Goal: Task Accomplishment & Management: Use online tool/utility

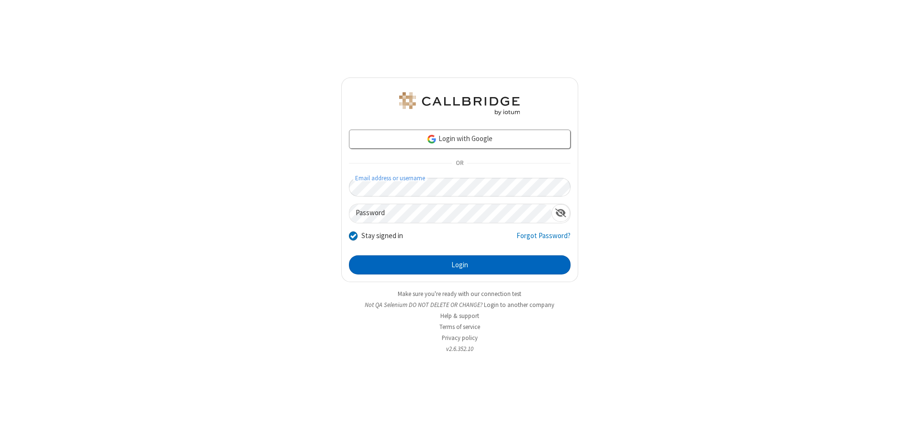
click at [459, 265] on button "Login" at bounding box center [460, 265] width 222 height 19
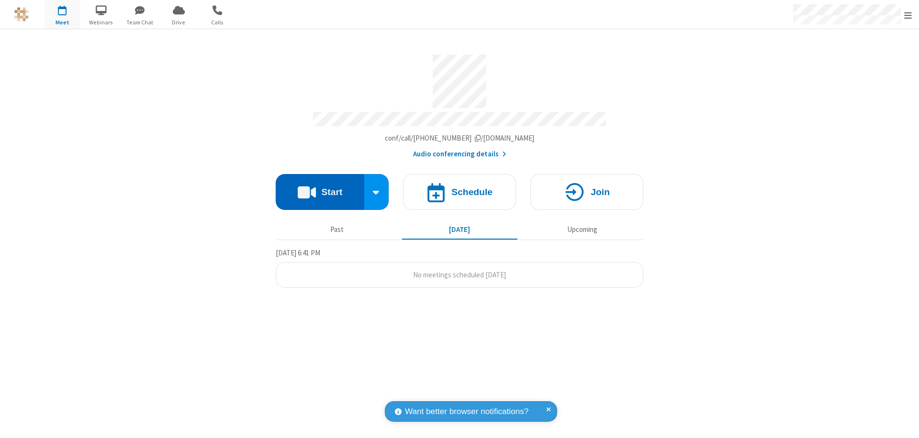
click at [320, 188] on button "Start" at bounding box center [320, 192] width 89 height 36
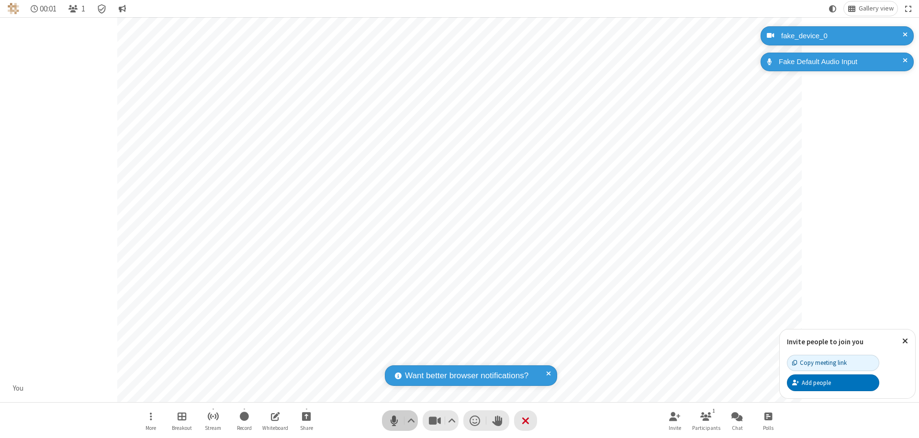
click at [394, 421] on span "Mute (⌘+Shift+A)" at bounding box center [394, 421] width 14 height 14
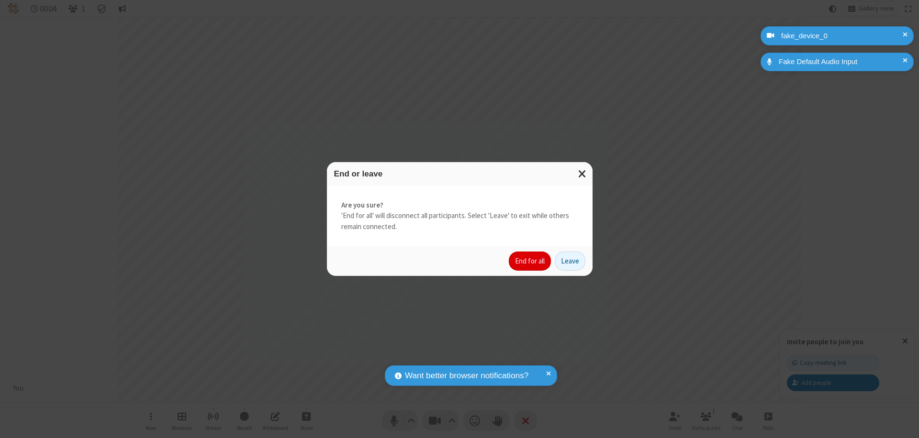
click at [530, 261] on button "End for all" at bounding box center [530, 261] width 42 height 19
